Goal: Information Seeking & Learning: Learn about a topic

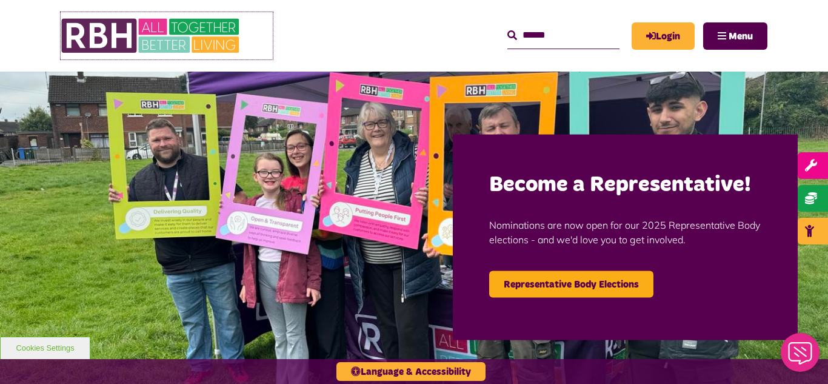
click at [161, 29] on img at bounding box center [152, 35] width 182 height 47
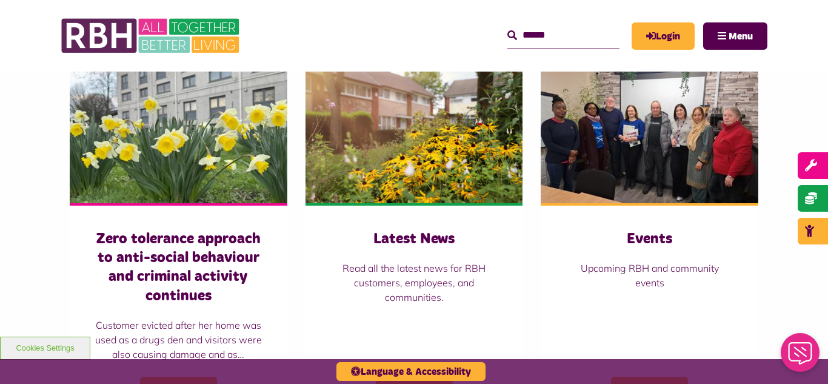
scroll to position [873, 0]
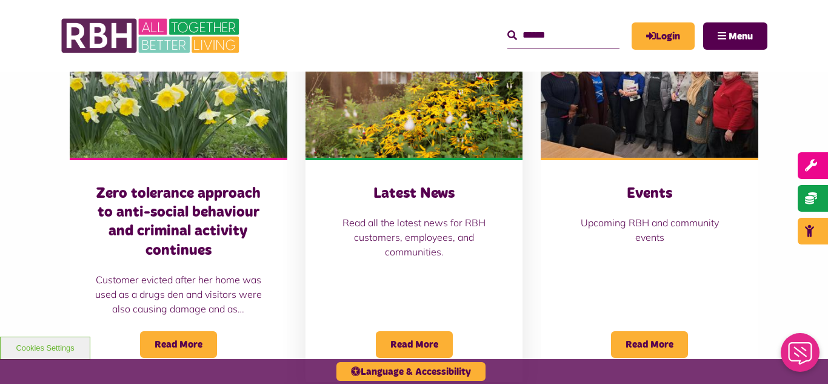
click at [365, 124] on img at bounding box center [415, 90] width 218 height 136
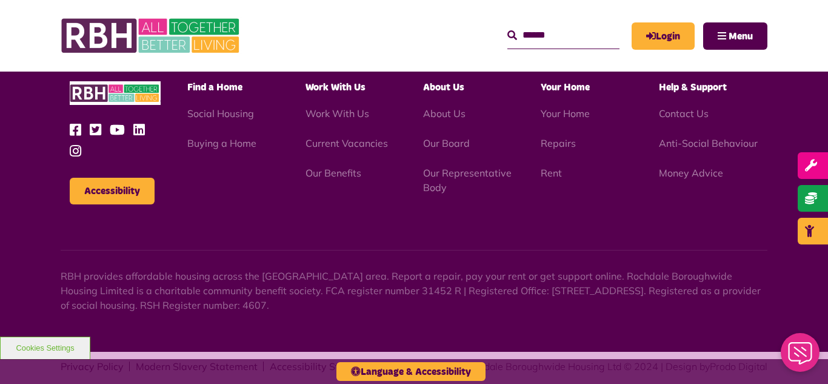
scroll to position [1320, 0]
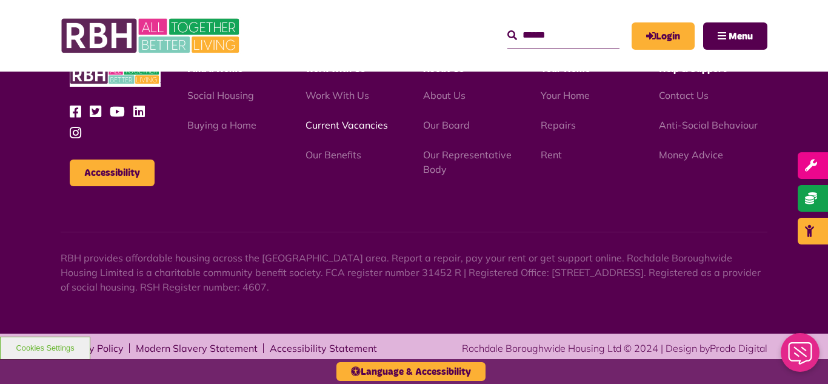
click at [338, 126] on link "Current Vacancies" at bounding box center [347, 125] width 82 height 12
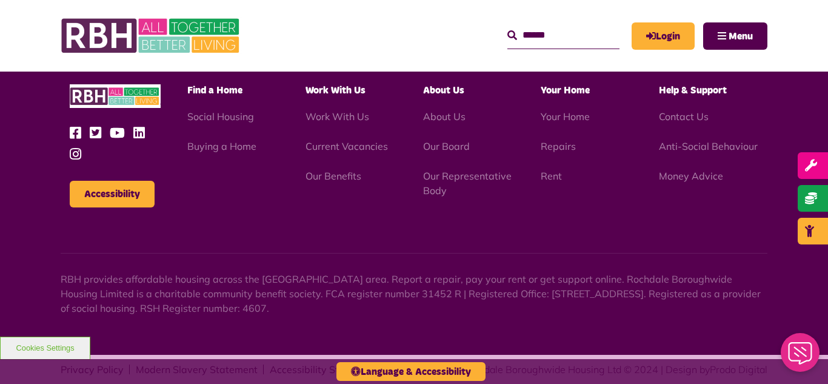
scroll to position [1425, 0]
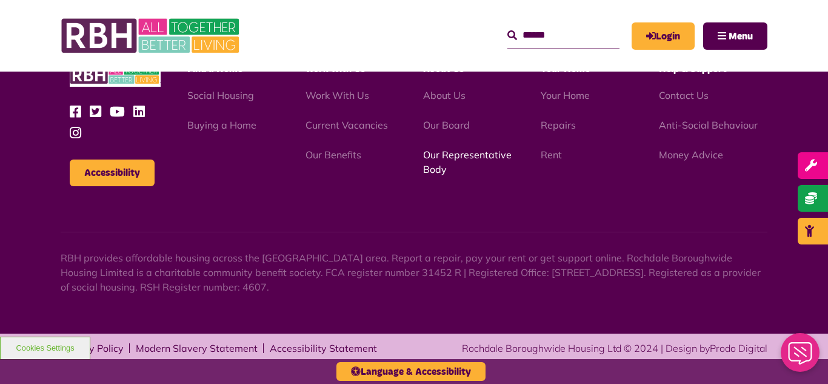
click at [443, 157] on link "Our Representative Body" at bounding box center [467, 162] width 89 height 27
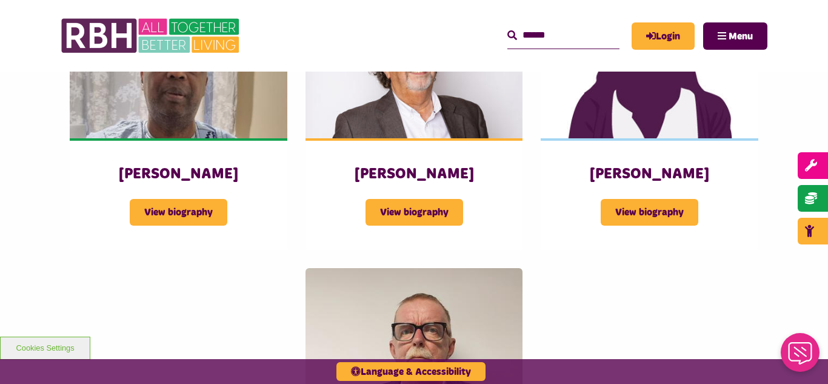
scroll to position [1577, 0]
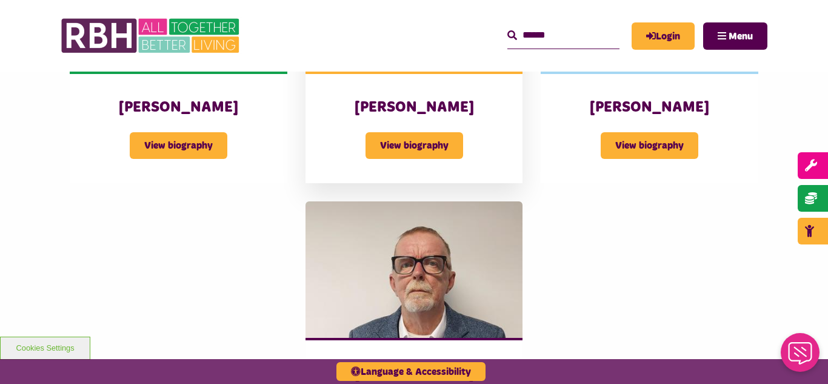
click at [426, 98] on h3 "Mark Slater" at bounding box center [414, 107] width 169 height 19
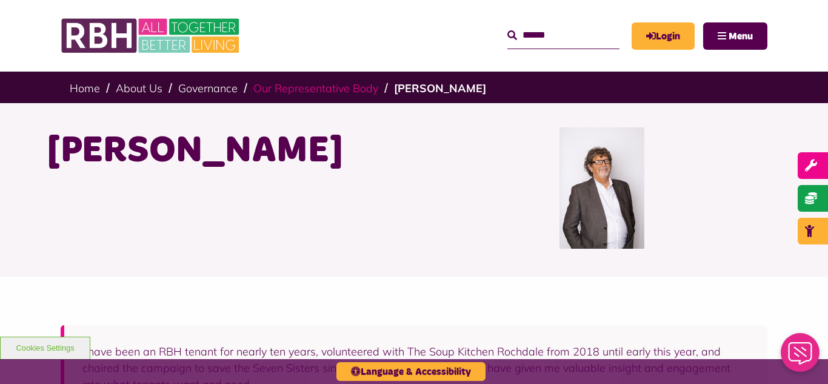
click at [331, 95] on link "Our Representative Body" at bounding box center [315, 88] width 125 height 14
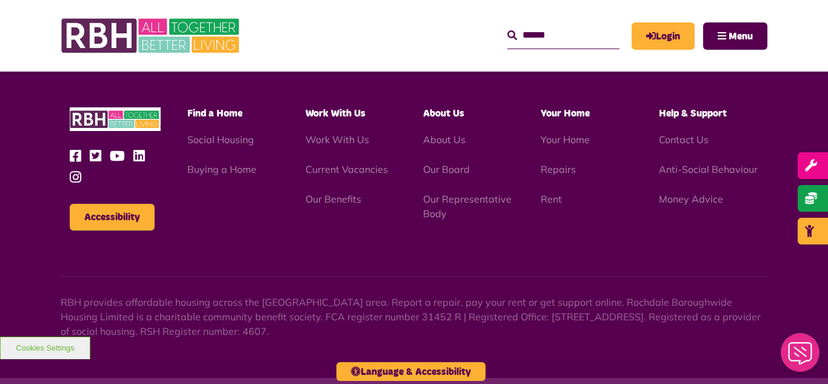
scroll to position [3521, 0]
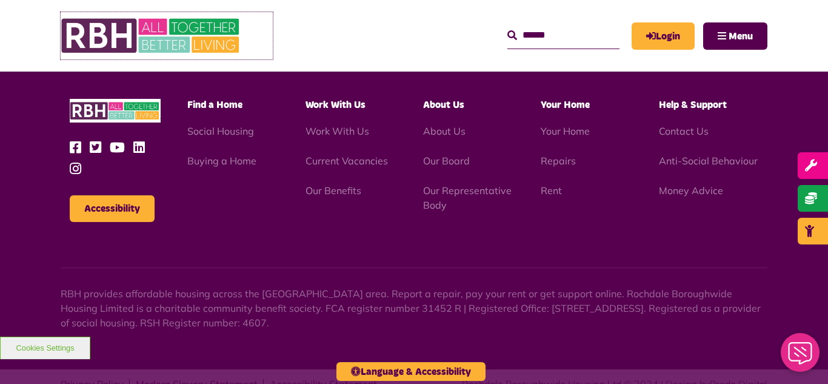
click at [147, 39] on img at bounding box center [152, 35] width 182 height 47
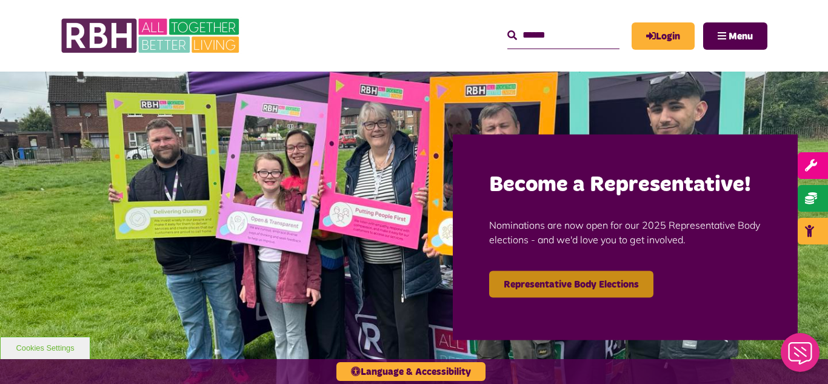
click at [547, 279] on link "Representative Body Elections" at bounding box center [571, 283] width 164 height 27
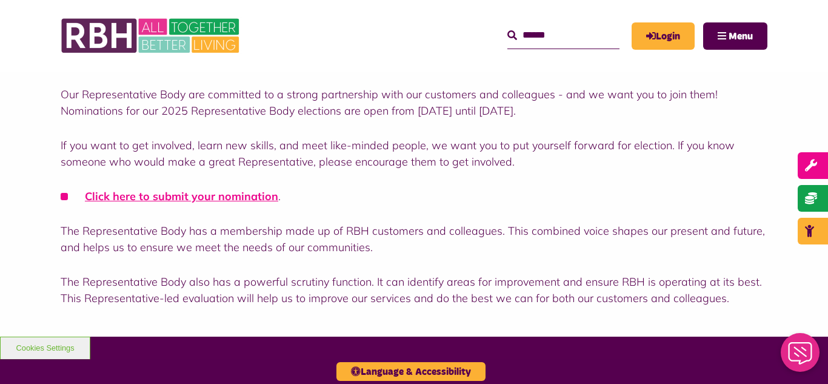
scroll to position [340, 0]
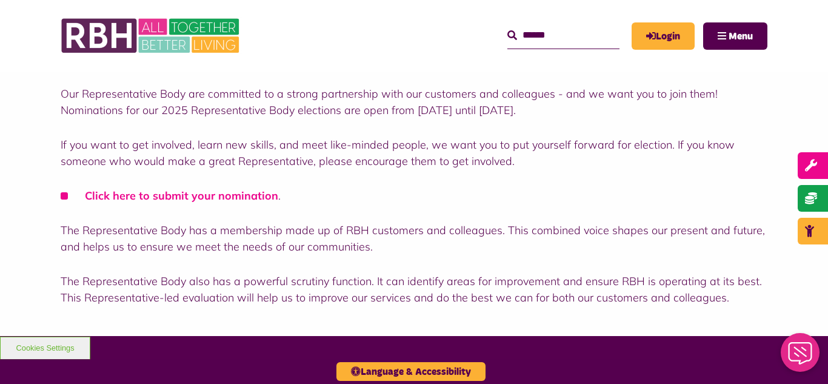
click at [176, 198] on link "Click here to submit your nomination" at bounding box center [181, 196] width 193 height 14
click at [186, 44] on img at bounding box center [152, 35] width 182 height 47
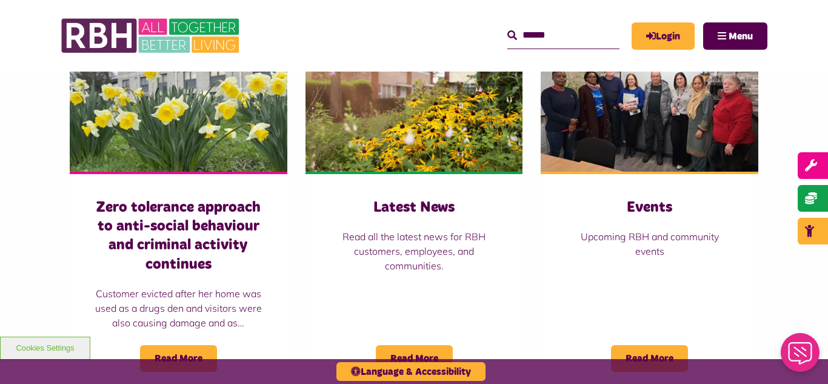
scroll to position [922, 0]
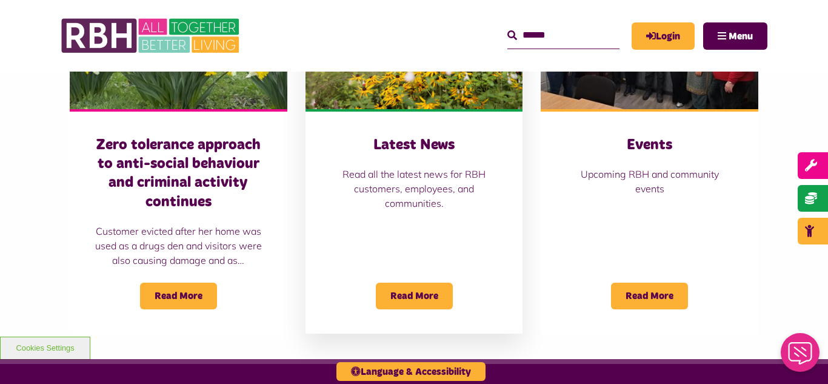
click at [397, 86] on img at bounding box center [415, 41] width 218 height 136
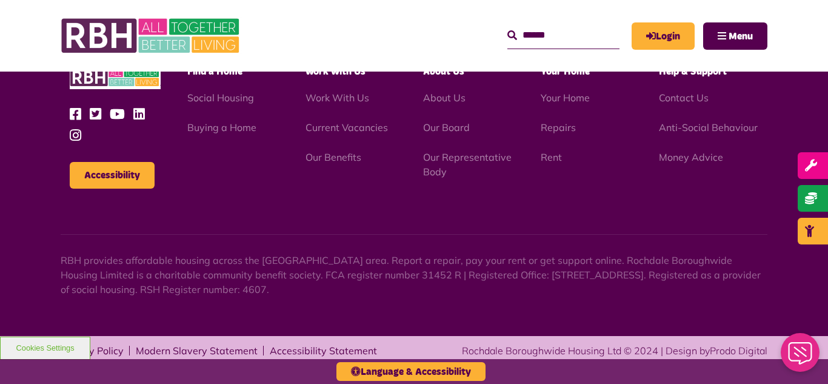
scroll to position [1320, 0]
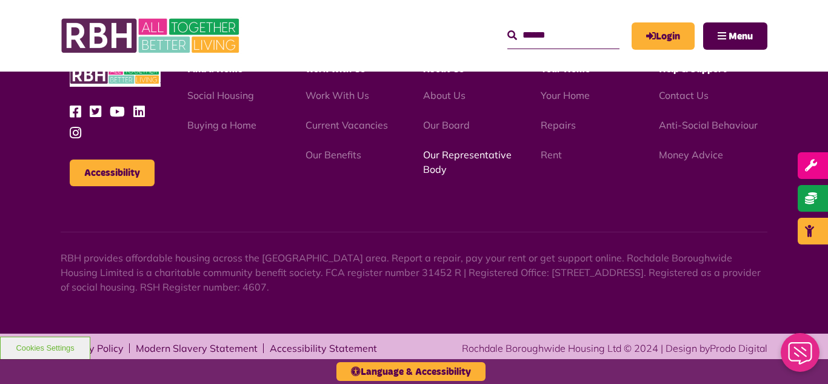
click at [449, 156] on link "Our Representative Body" at bounding box center [467, 162] width 89 height 27
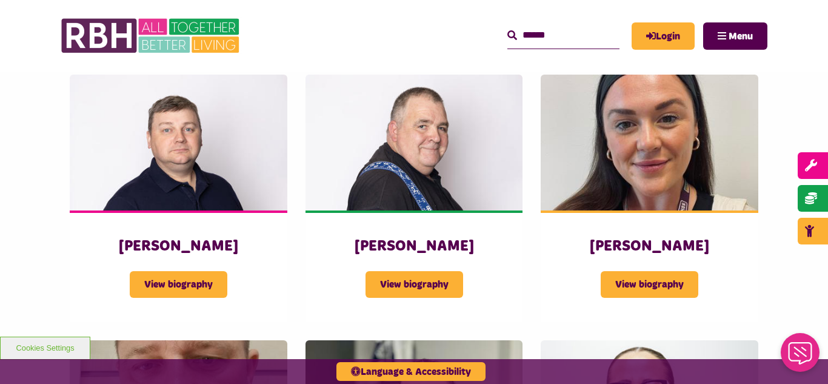
scroll to position [2086, 0]
